Goal: Transaction & Acquisition: Purchase product/service

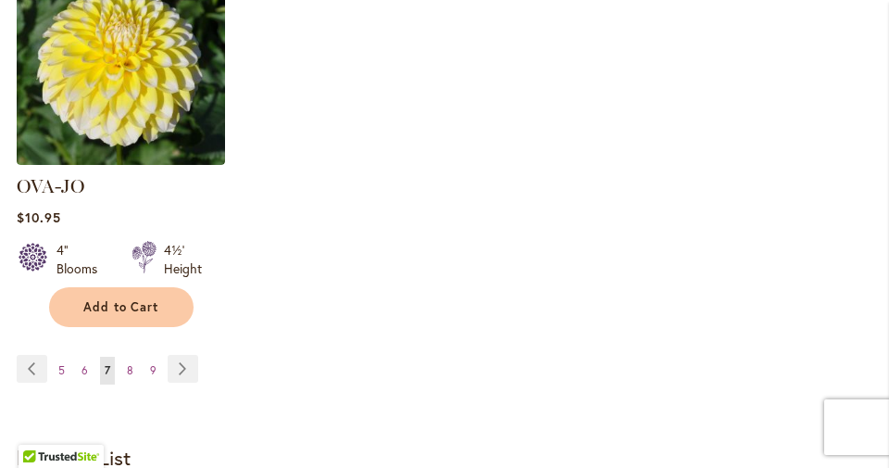
scroll to position [2536, 0]
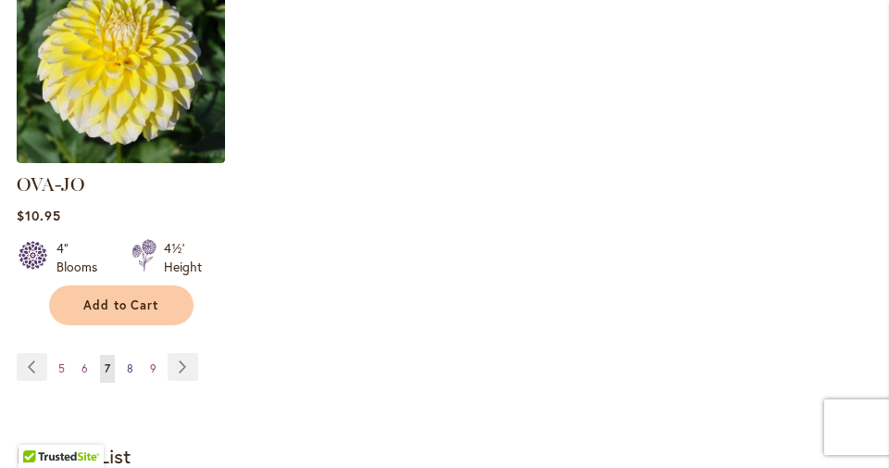
click at [130, 361] on span "8" at bounding box center [130, 368] width 6 height 14
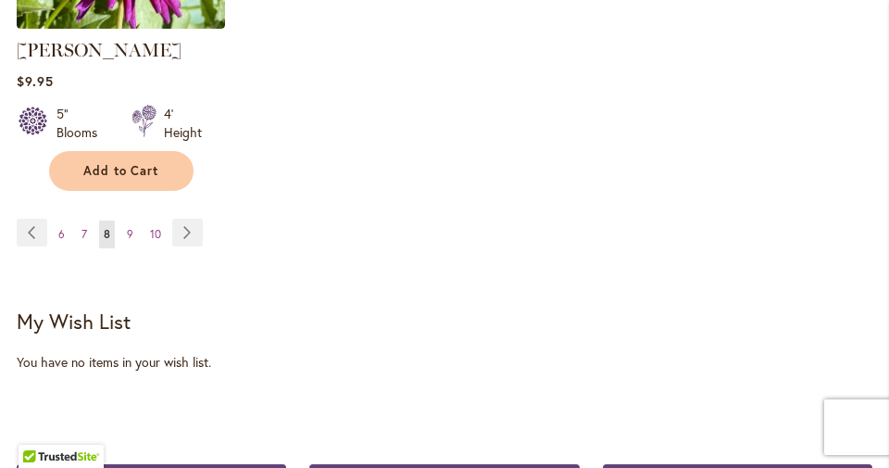
scroll to position [2645, 0]
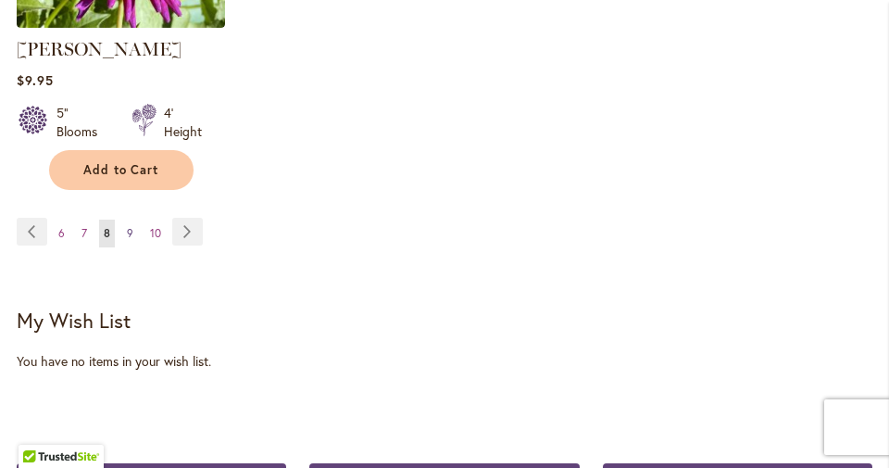
click at [130, 226] on span "9" at bounding box center [130, 233] width 6 height 14
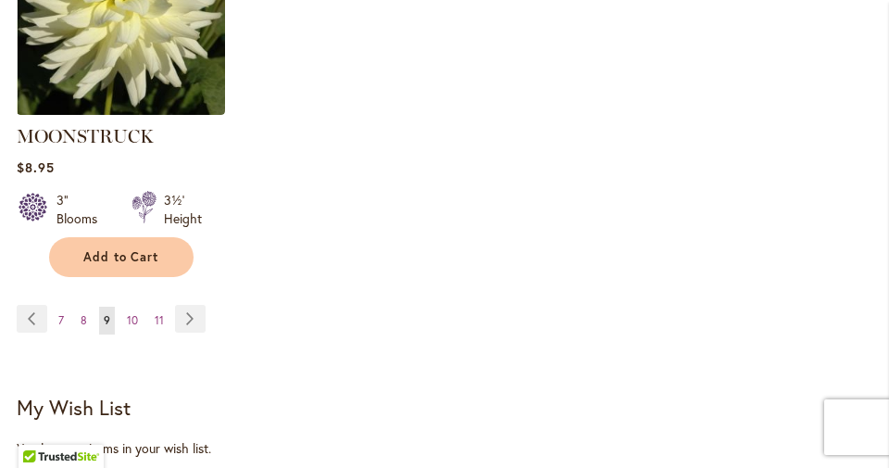
scroll to position [2627, 0]
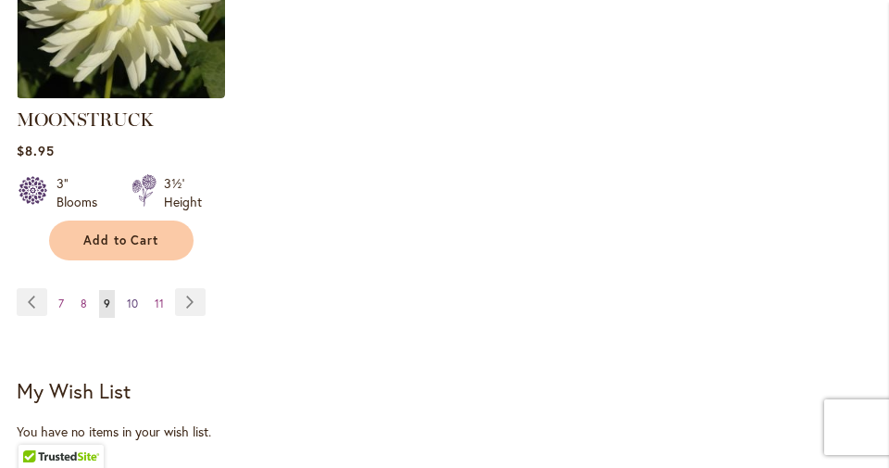
click at [136, 296] on span "10" at bounding box center [132, 303] width 11 height 14
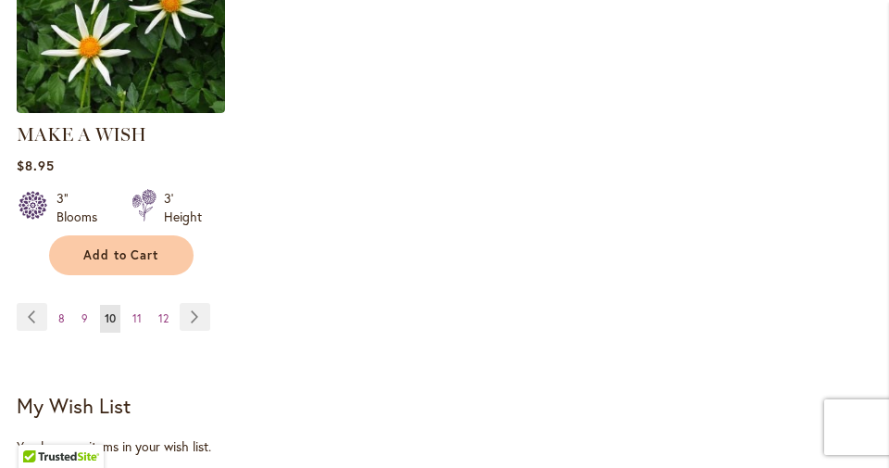
scroll to position [2591, 0]
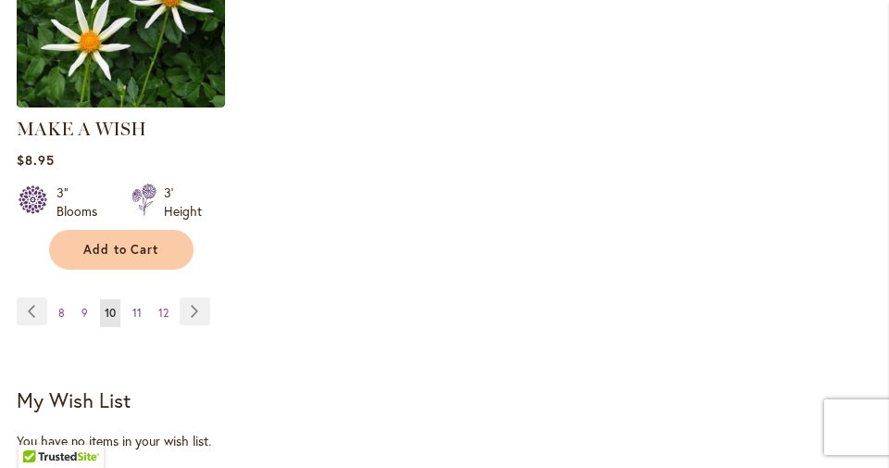
click at [142, 299] on link "Page 11" at bounding box center [137, 313] width 19 height 28
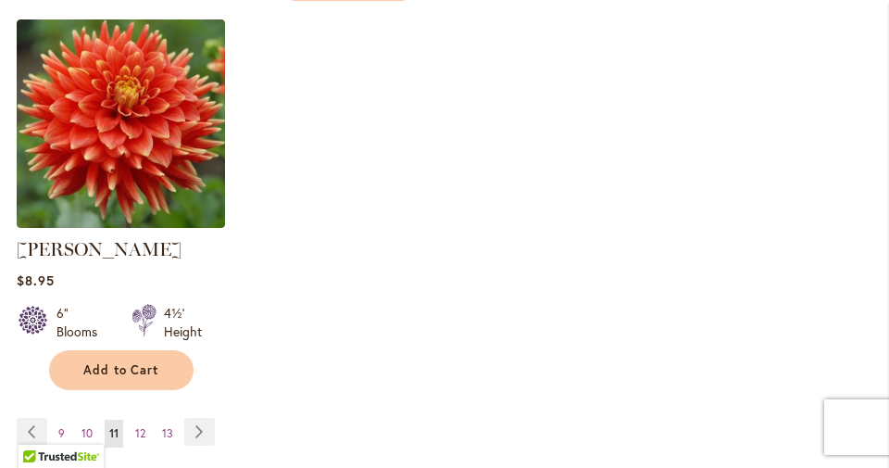
scroll to position [2499, 0]
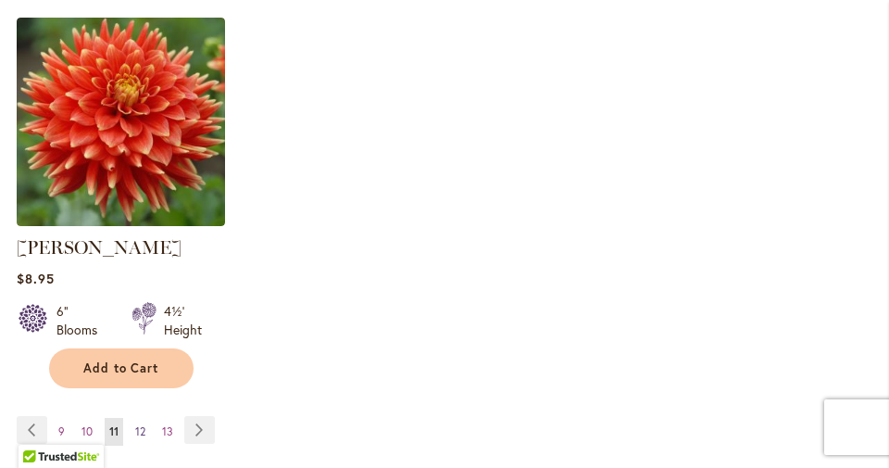
click at [138, 424] on span "12" at bounding box center [140, 431] width 10 height 14
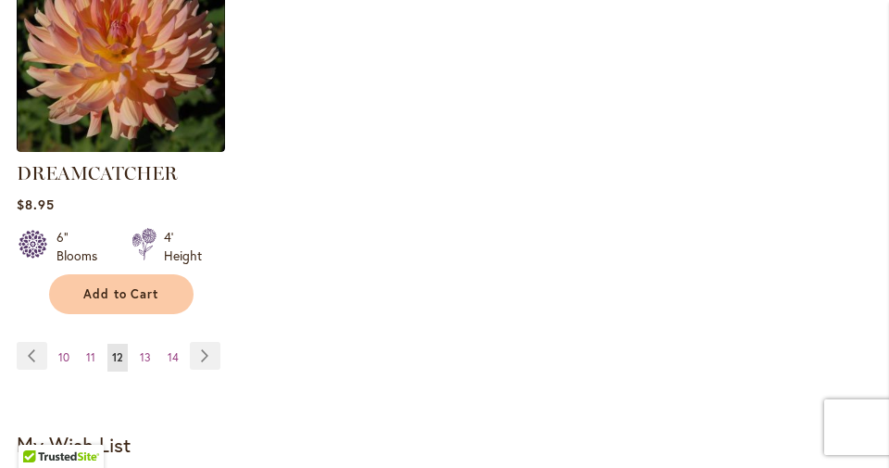
scroll to position [2556, 0]
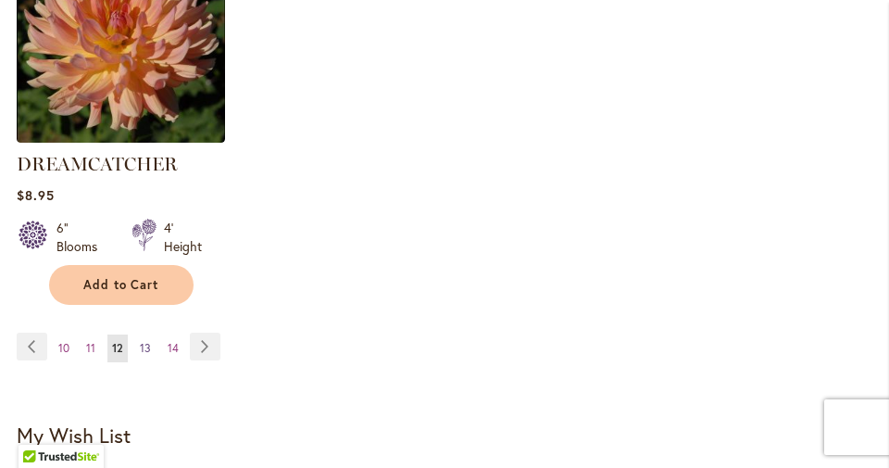
click at [149, 341] on span "13" at bounding box center [145, 348] width 11 height 14
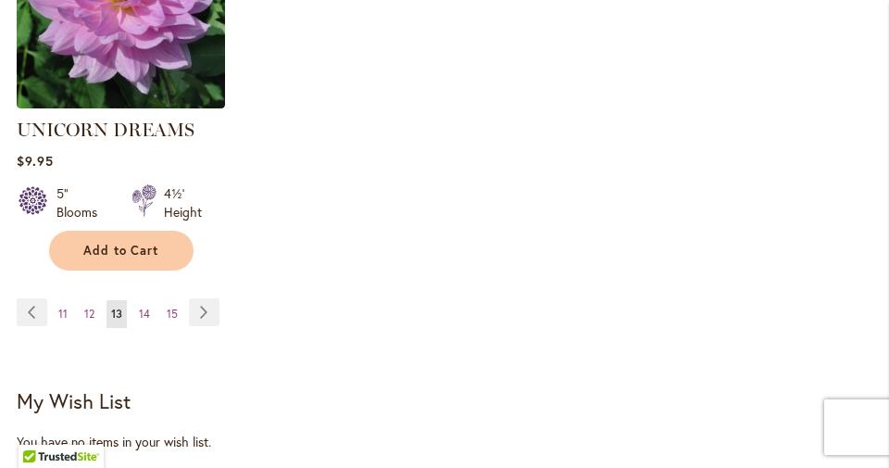
scroll to position [2625, 0]
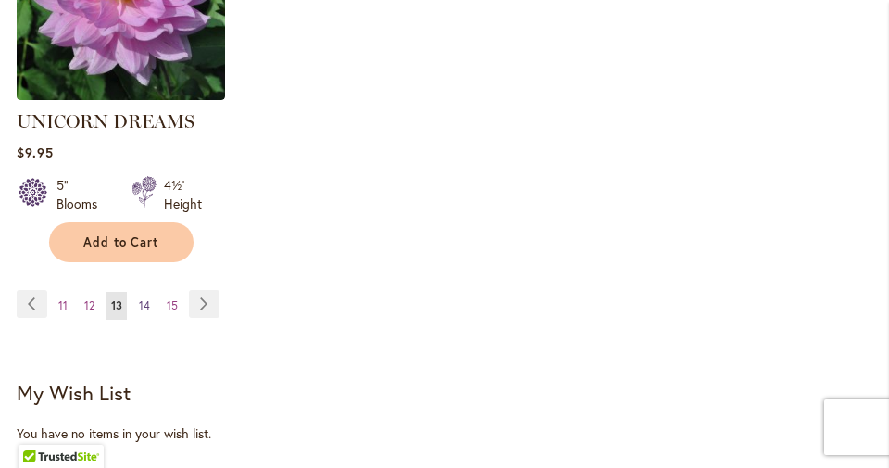
click at [150, 292] on link "Page 14" at bounding box center [144, 306] width 20 height 28
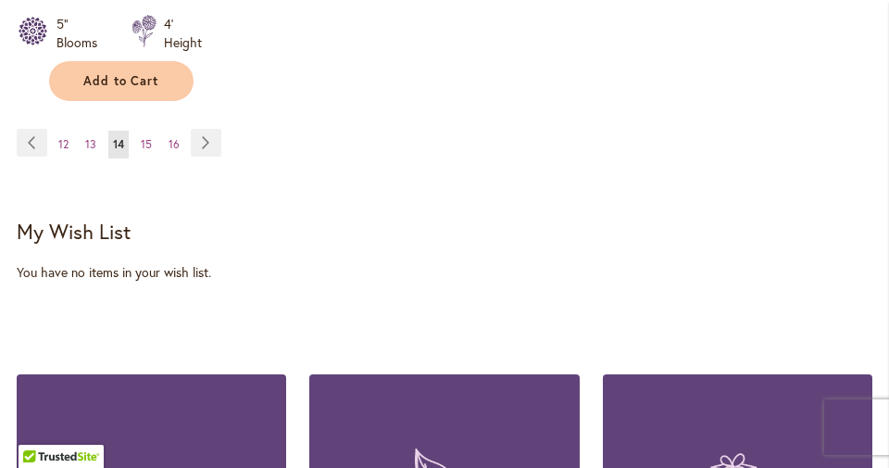
scroll to position [2735, 0]
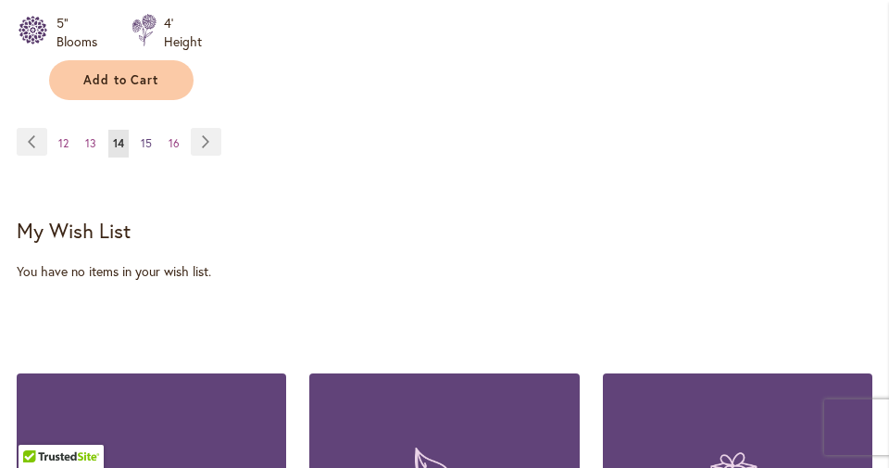
click at [151, 136] on span "15" at bounding box center [146, 143] width 11 height 14
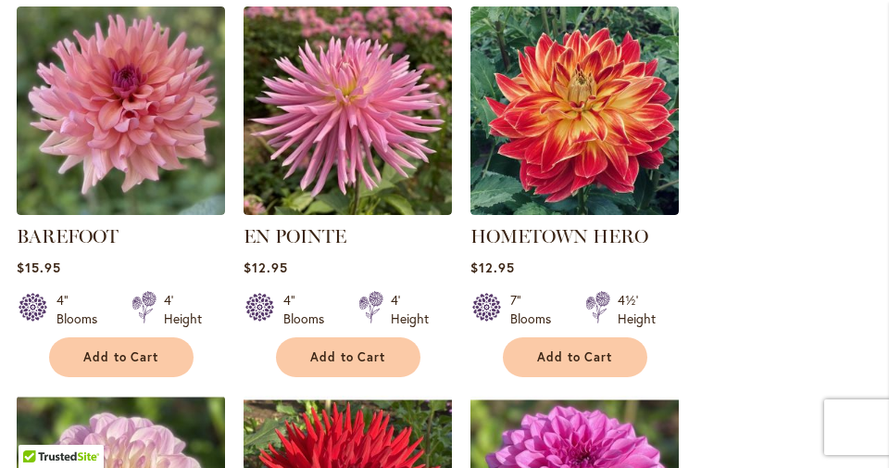
scroll to position [906, 0]
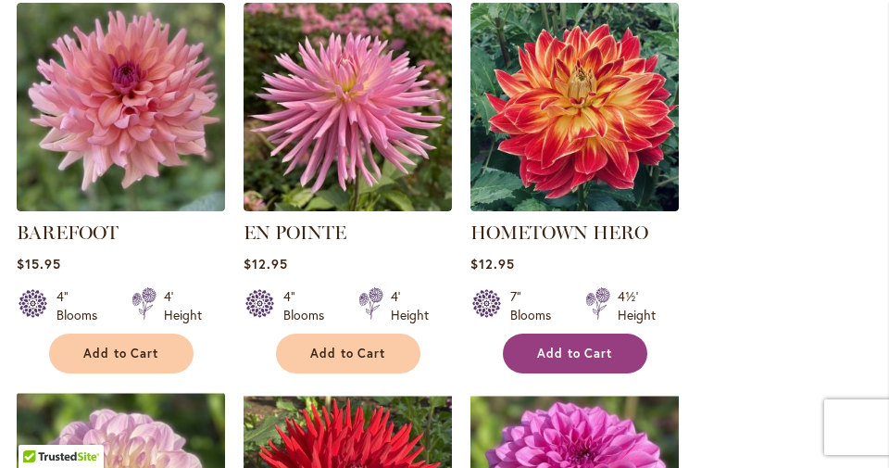
click at [549, 333] on button "Add to Cart" at bounding box center [575, 353] width 144 height 40
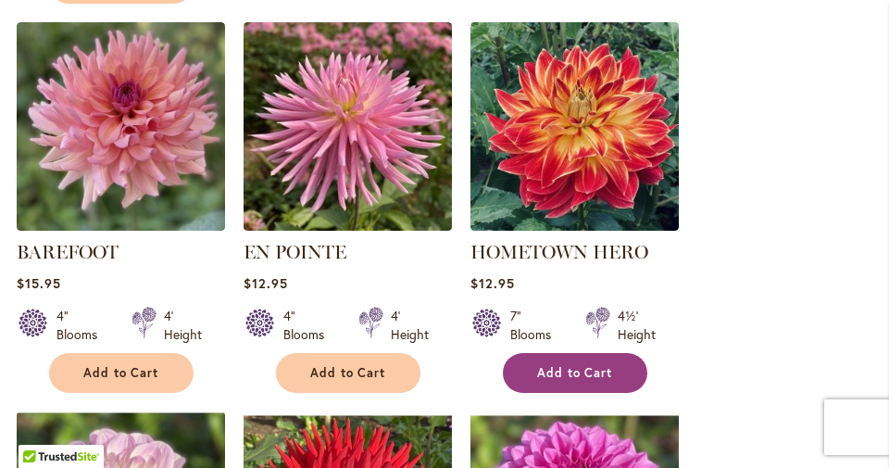
scroll to position [908, 0]
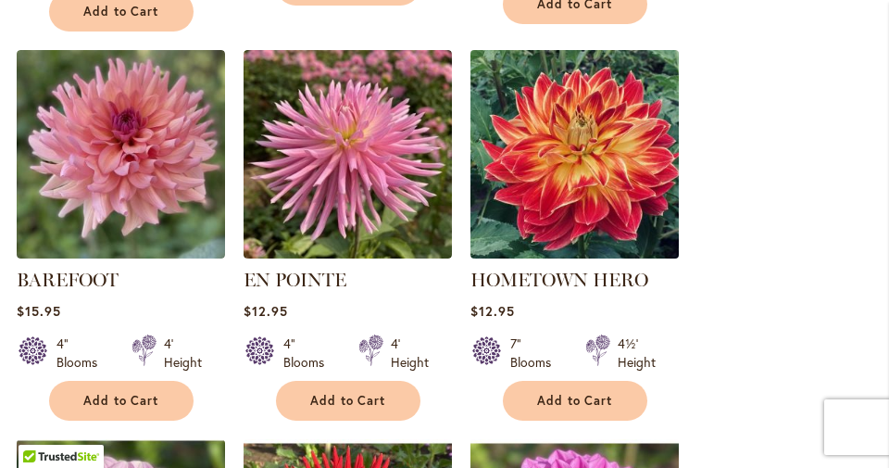
click at [571, 141] on img at bounding box center [574, 153] width 219 height 219
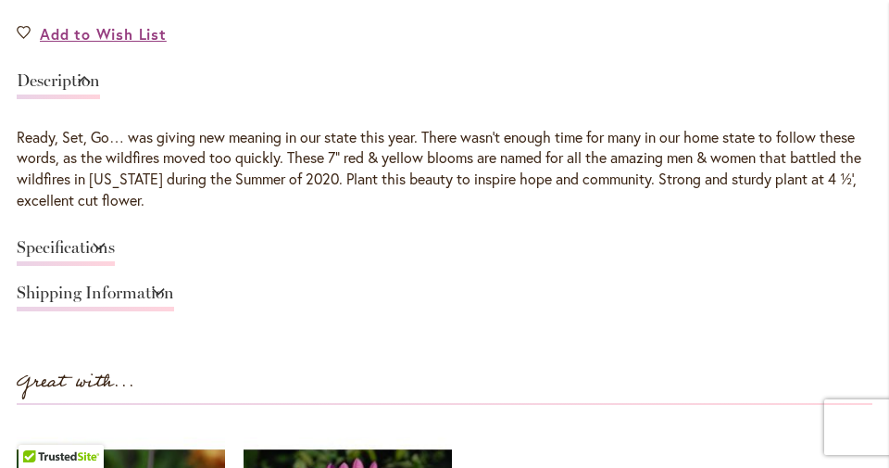
scroll to position [1463, 0]
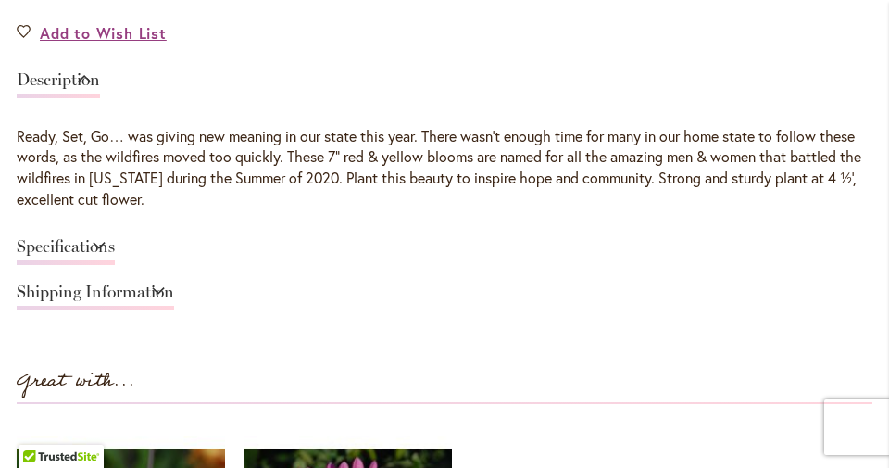
click at [73, 246] on link "Specifications" at bounding box center [66, 251] width 98 height 27
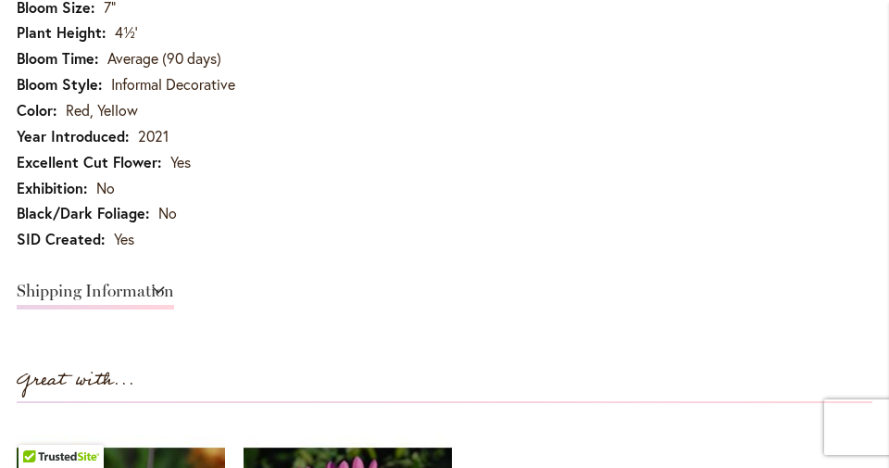
scroll to position [1639, 0]
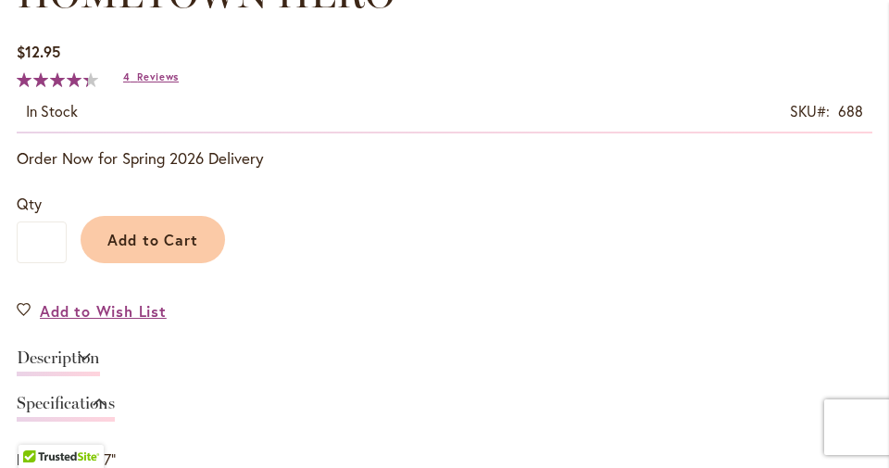
click at [82, 356] on link "Description" at bounding box center [58, 362] width 83 height 27
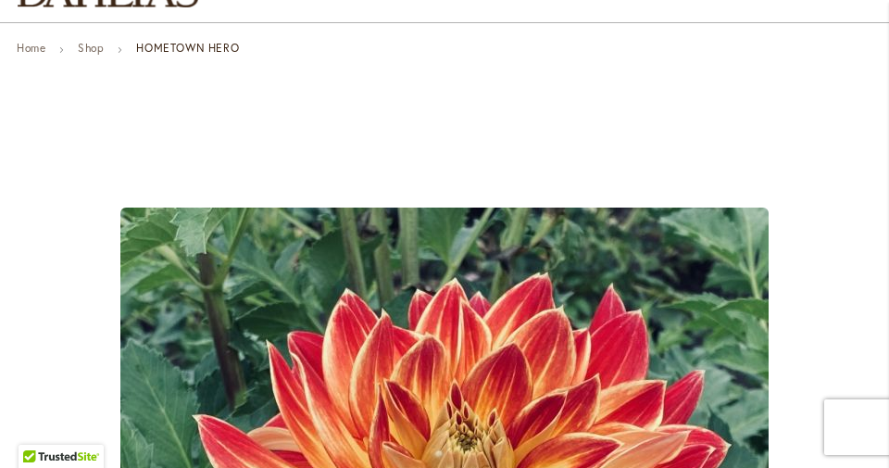
scroll to position [157, 0]
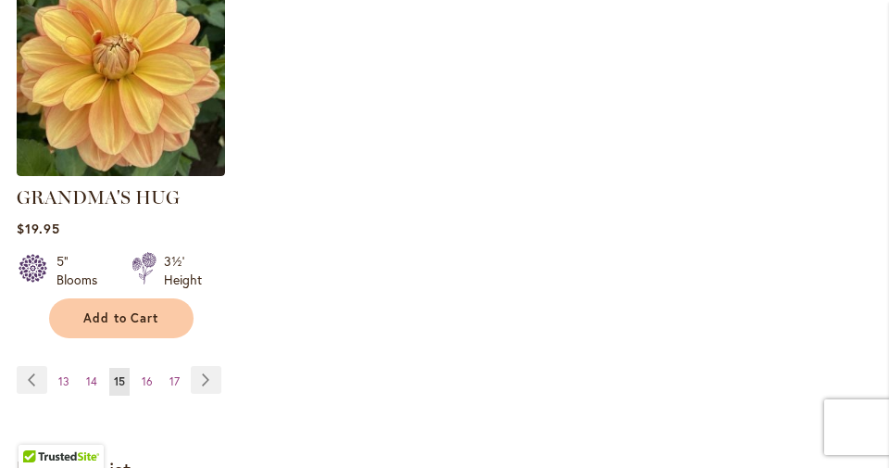
scroll to position [2656, 0]
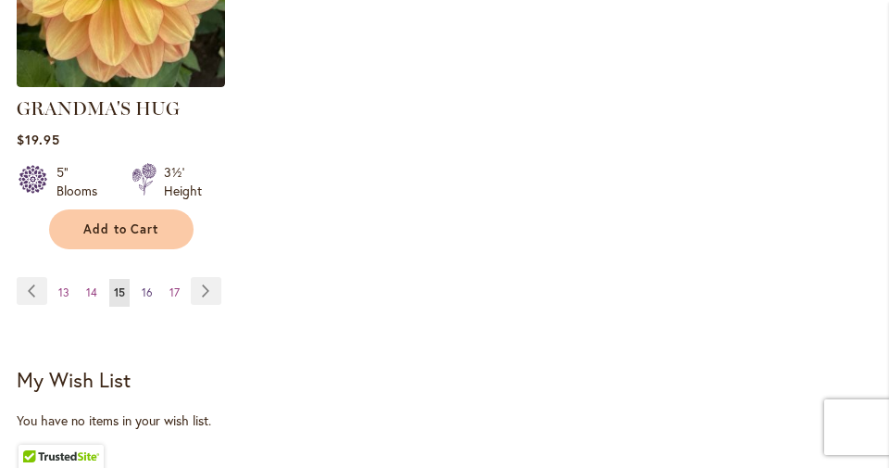
click at [149, 285] on span "16" at bounding box center [147, 292] width 11 height 14
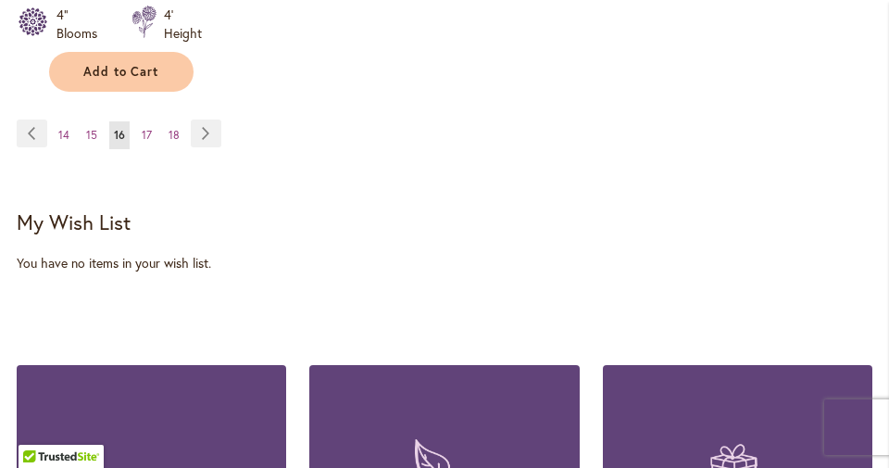
scroll to position [2777, 0]
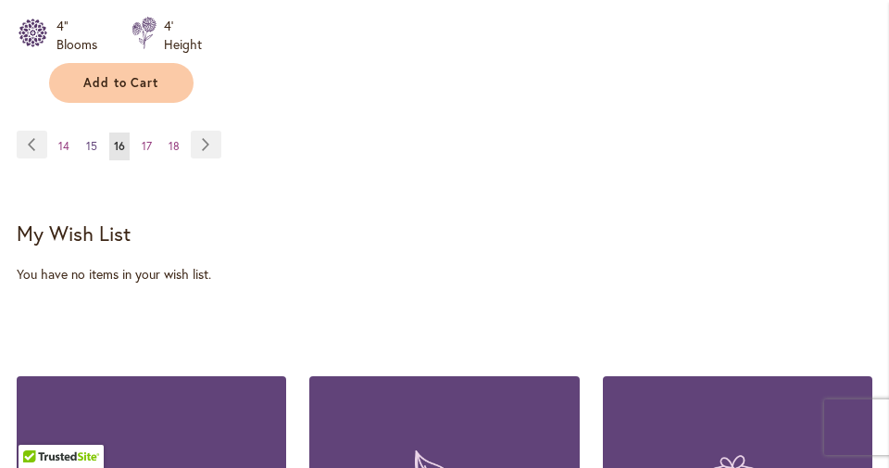
click at [93, 144] on span "15" at bounding box center [91, 146] width 11 height 14
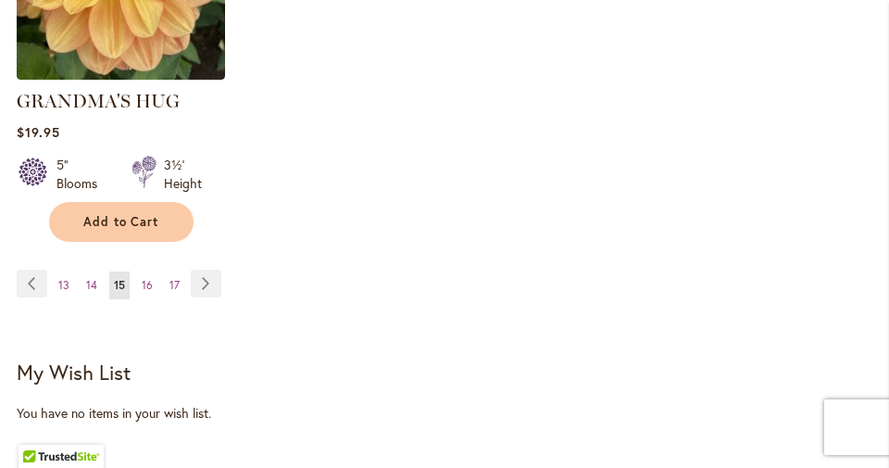
scroll to position [2682, 0]
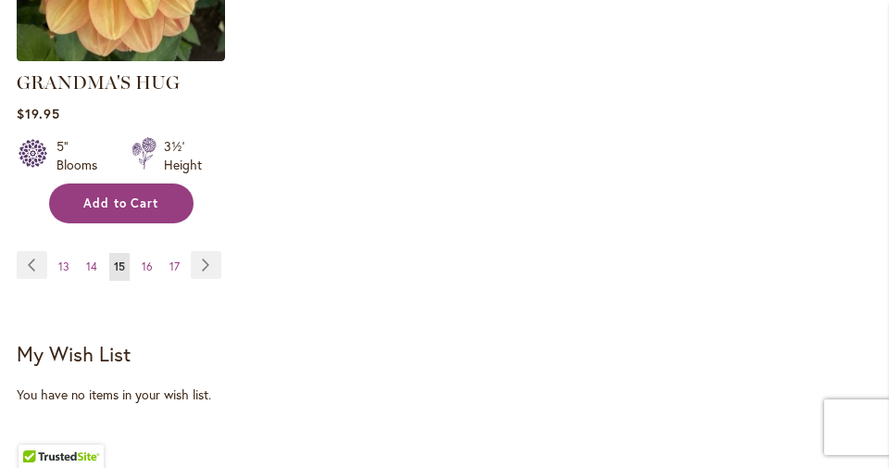
click at [118, 195] on span "Add to Cart" at bounding box center [121, 203] width 76 height 16
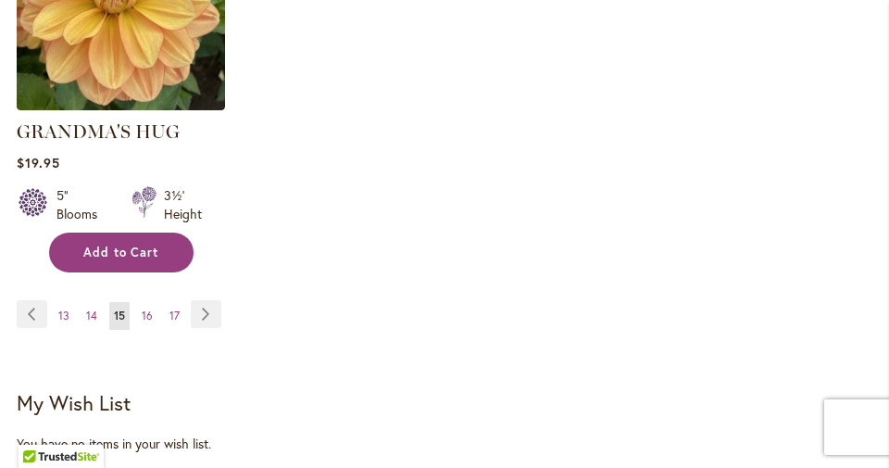
scroll to position [2684, 0]
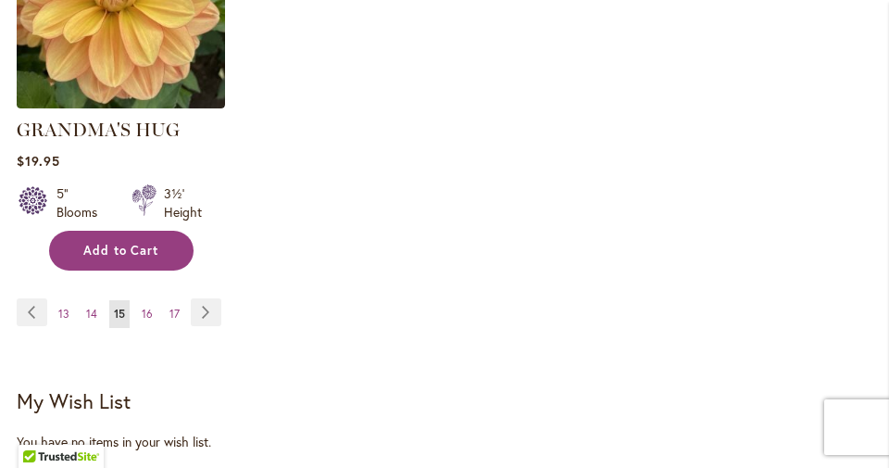
click at [128, 243] on span "Add to Cart" at bounding box center [121, 251] width 76 height 16
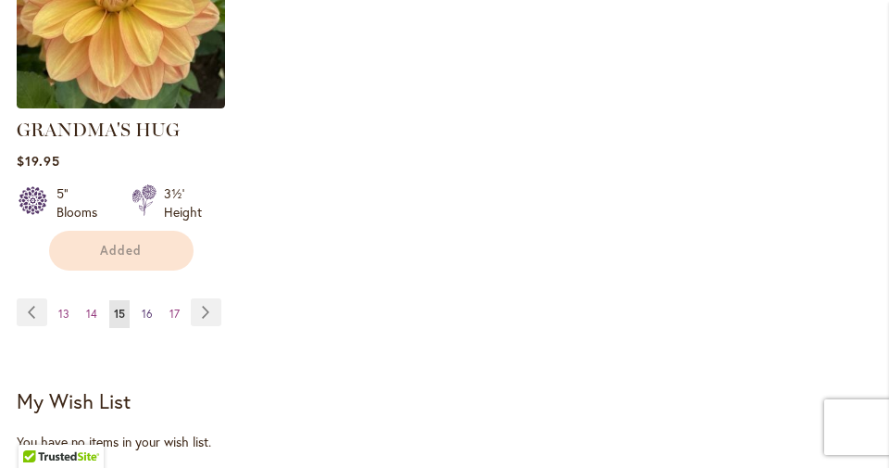
click at [149, 300] on link "Page 16" at bounding box center [147, 314] width 20 height 28
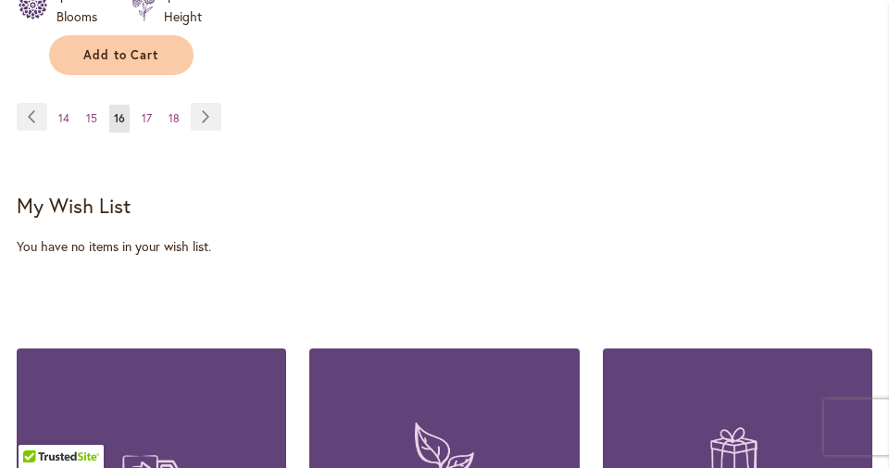
scroll to position [2804, 0]
click at [147, 114] on span "17" at bounding box center [147, 118] width 10 height 14
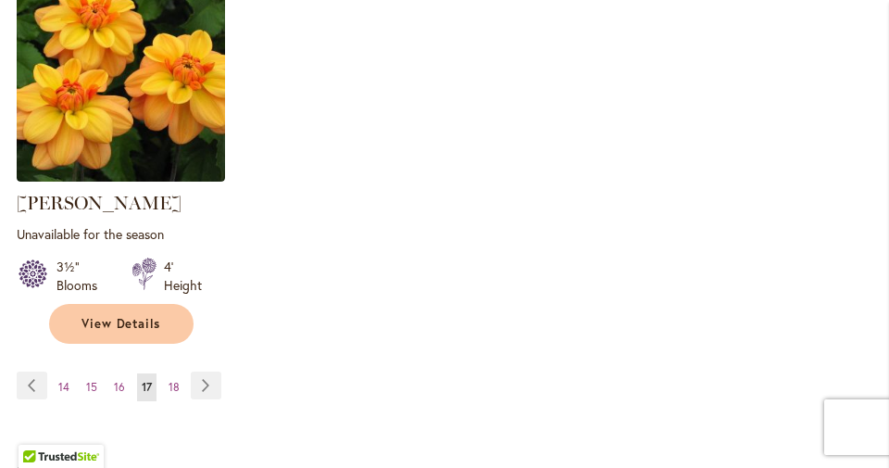
scroll to position [2486, 0]
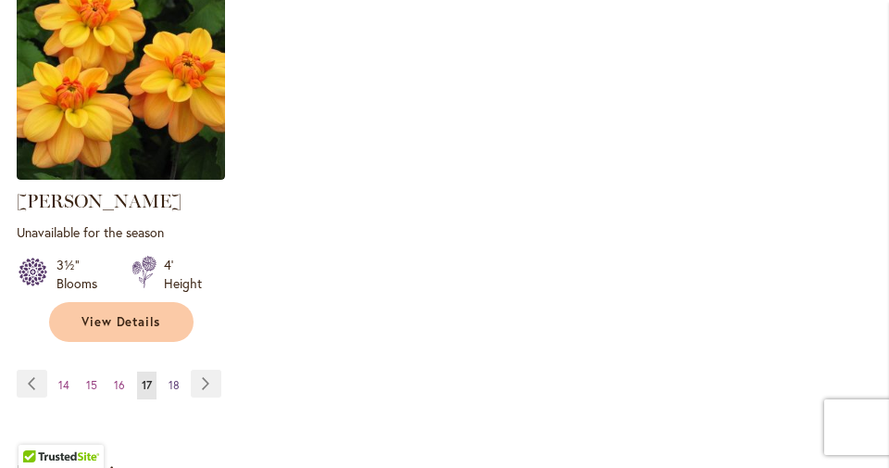
click at [172, 380] on span "18" at bounding box center [174, 385] width 11 height 14
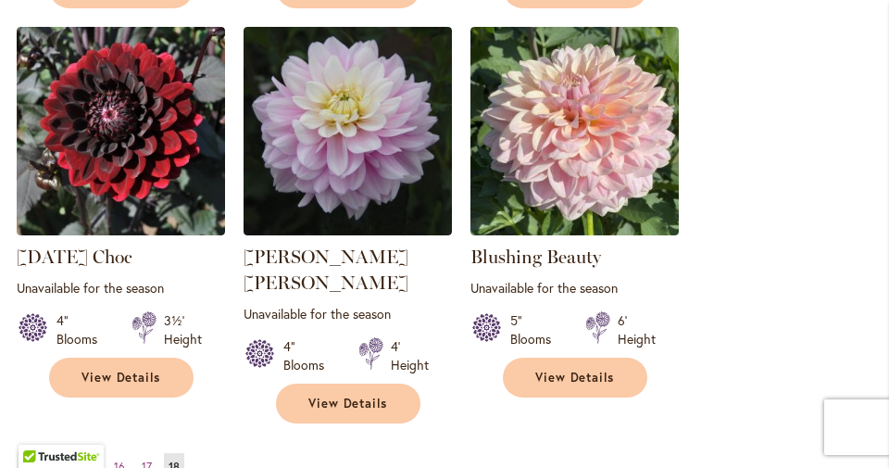
scroll to position [1685, 0]
